Goal: Task Accomplishment & Management: Use online tool/utility

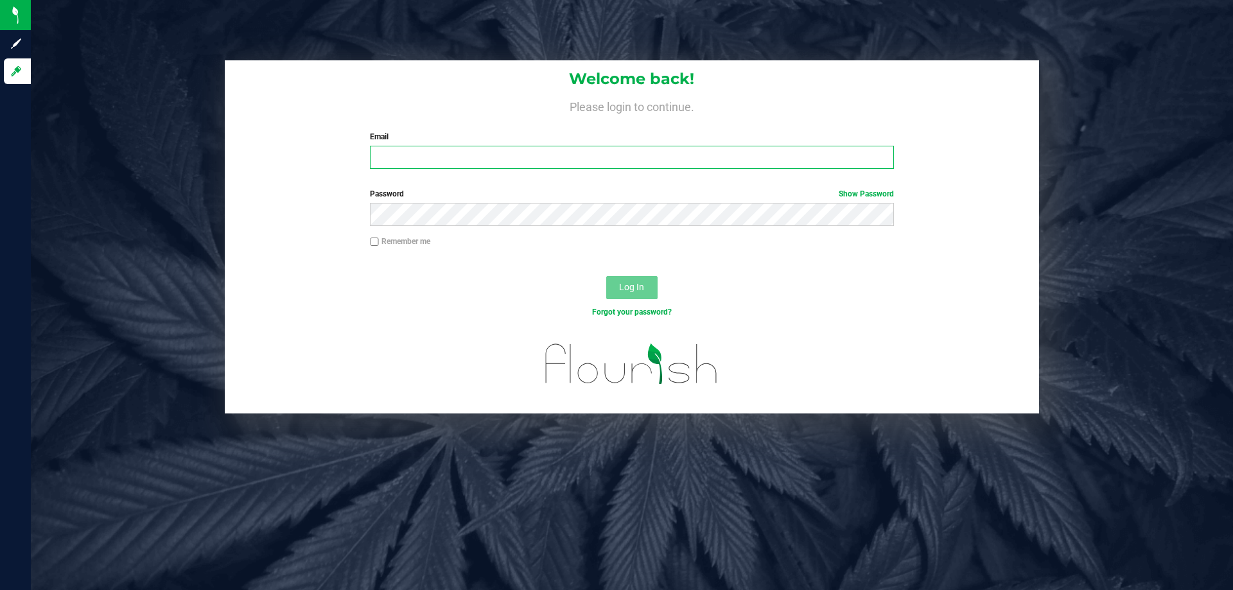
click at [386, 149] on input "Email" at bounding box center [631, 157] width 523 height 23
type input "[EMAIL_ADDRESS][DOMAIN_NAME]"
click at [606, 276] on button "Log In" at bounding box center [631, 287] width 51 height 23
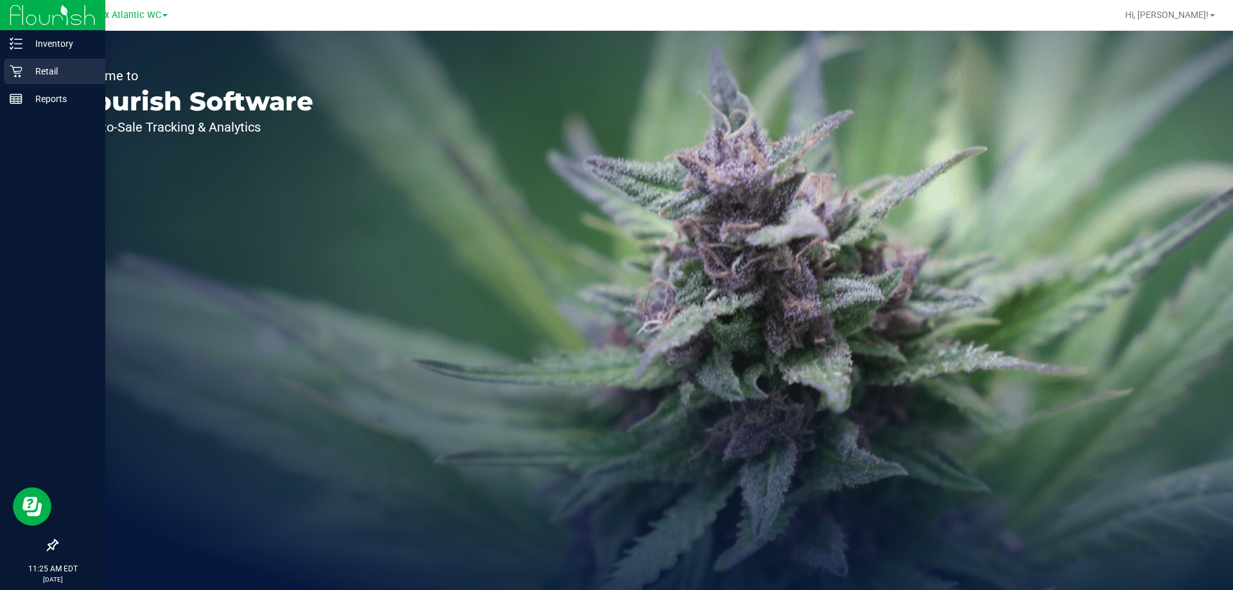
click at [17, 68] on icon at bounding box center [16, 71] width 13 height 13
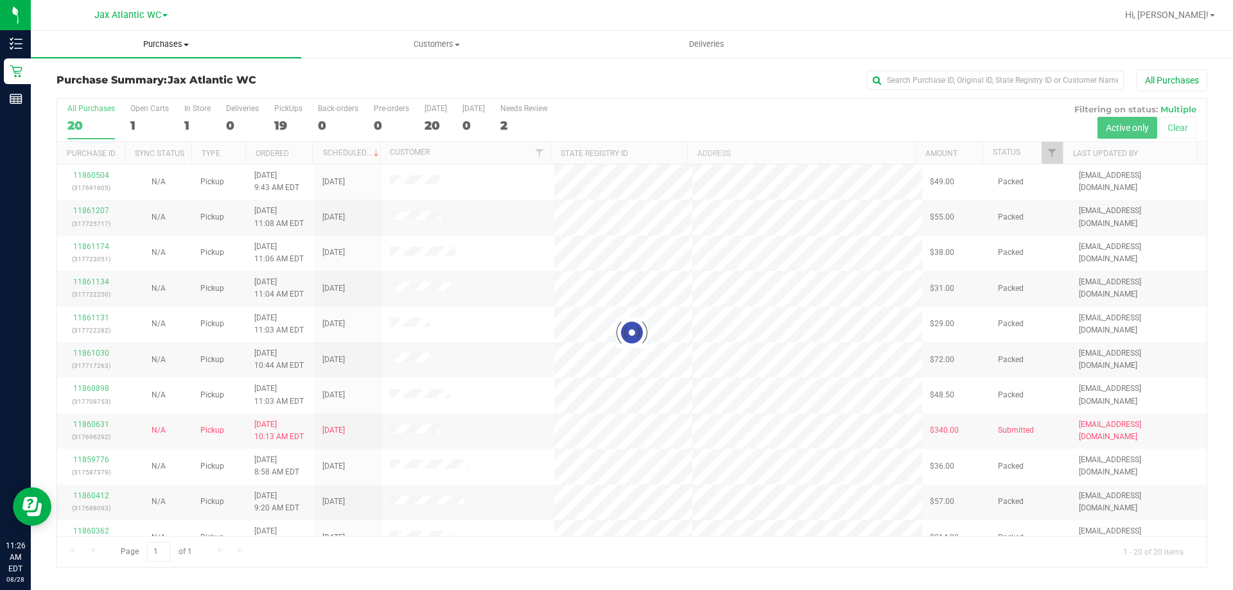
click at [168, 45] on span "Purchases" at bounding box center [166, 45] width 270 height 12
click at [112, 86] on li "Fulfillment" at bounding box center [166, 92] width 270 height 15
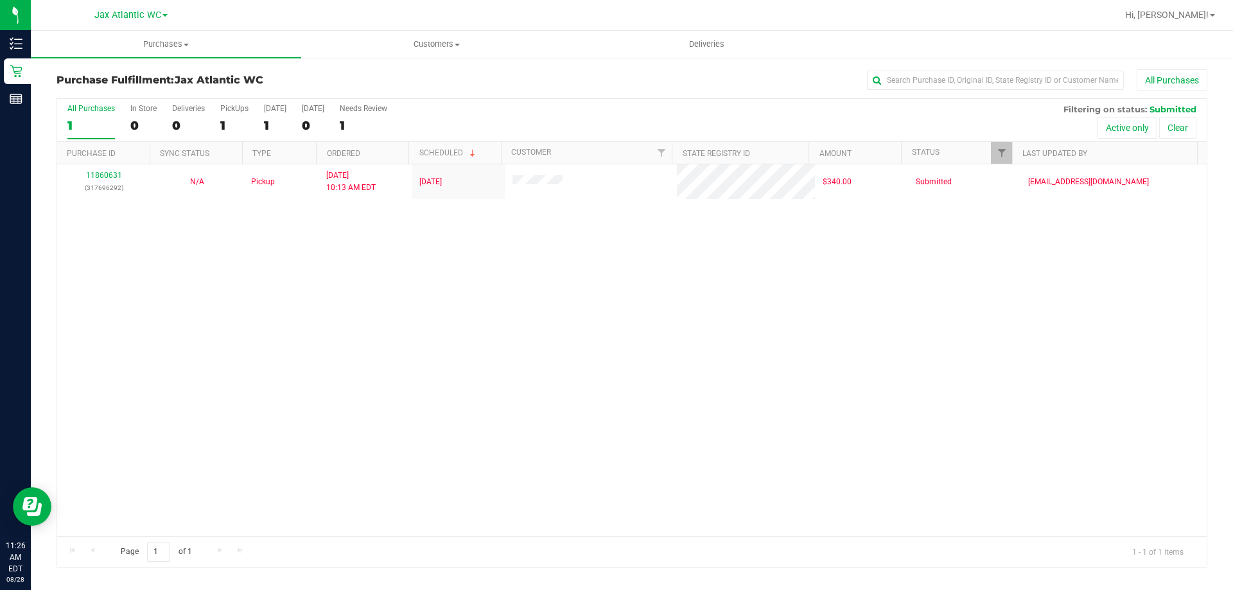
click at [286, 379] on div "11860631 (317696292) N/A Pickup [DATE] 10:13 AM EDT 8/28/2025 $340.00 Submitted…" at bounding box center [631, 350] width 1149 height 372
